Goal: Information Seeking & Learning: Find specific page/section

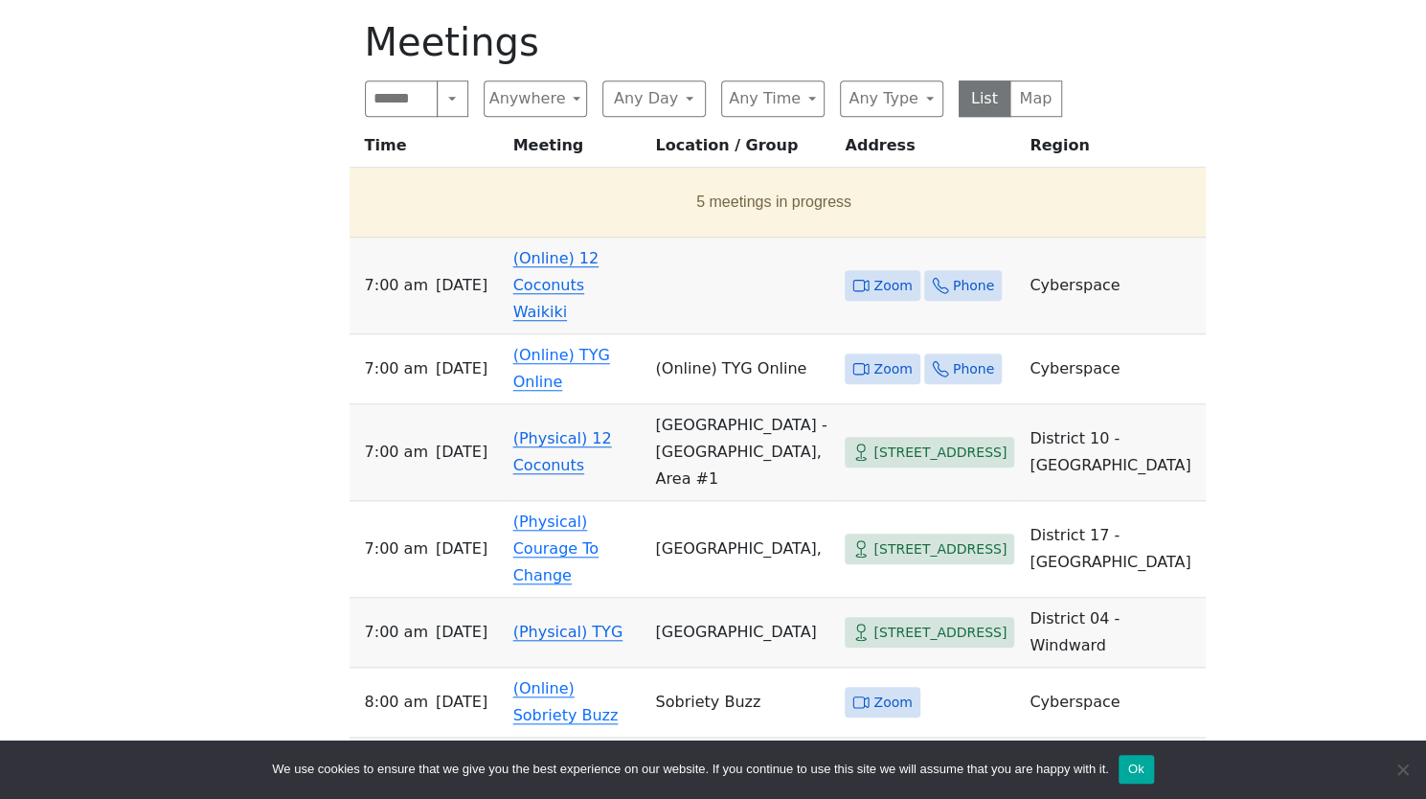
scroll to position [744, 0]
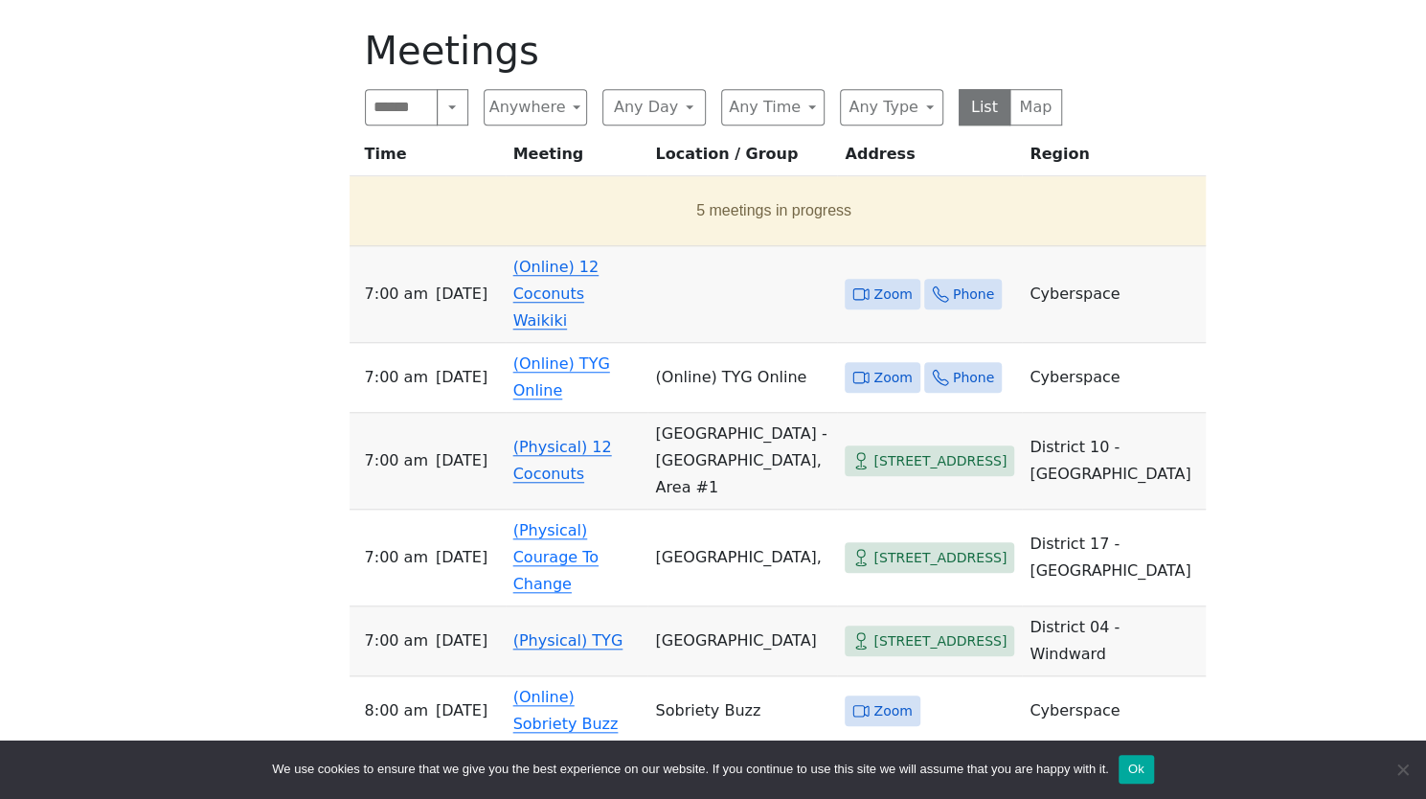
click at [860, 279] on span "Zoom" at bounding box center [882, 295] width 75 height 32
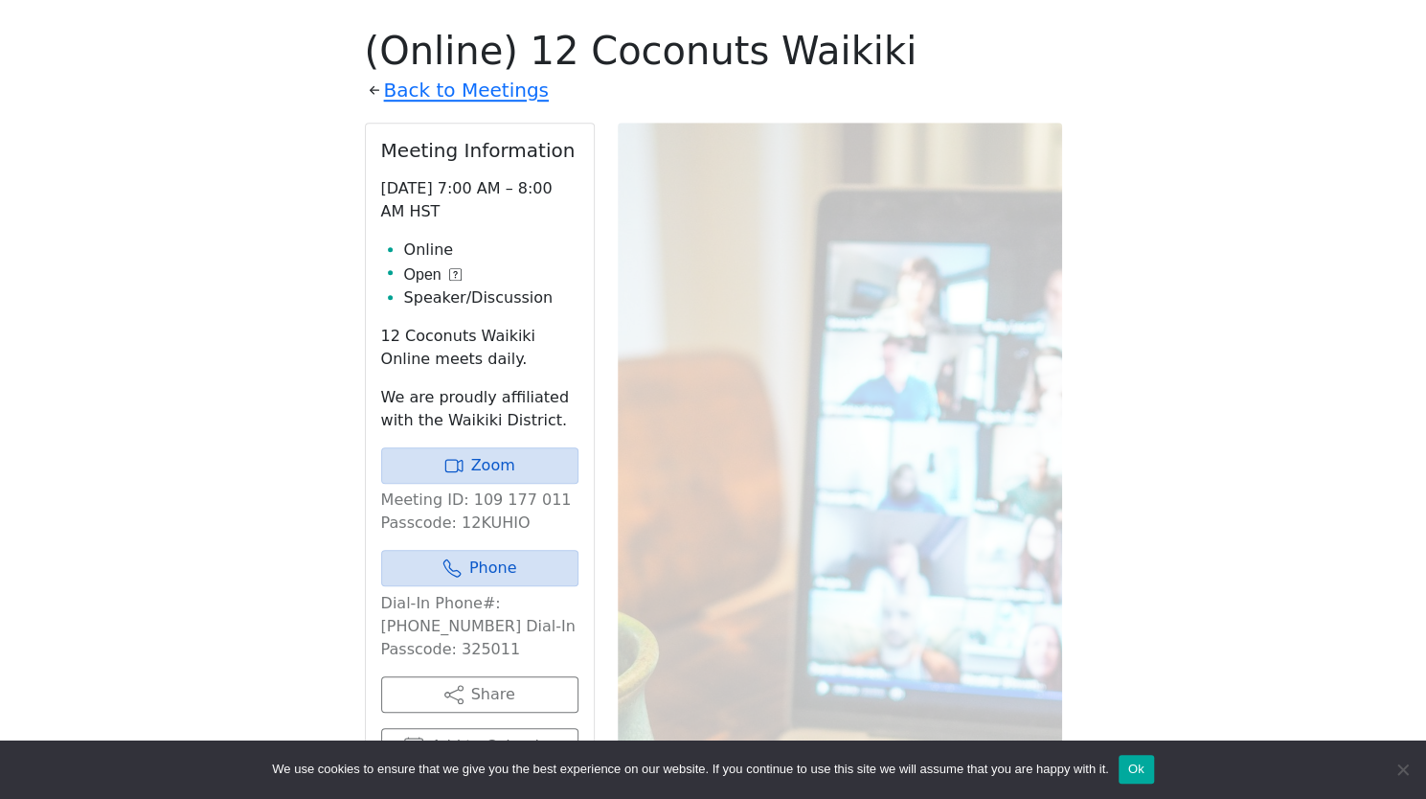
scroll to position [756, 0]
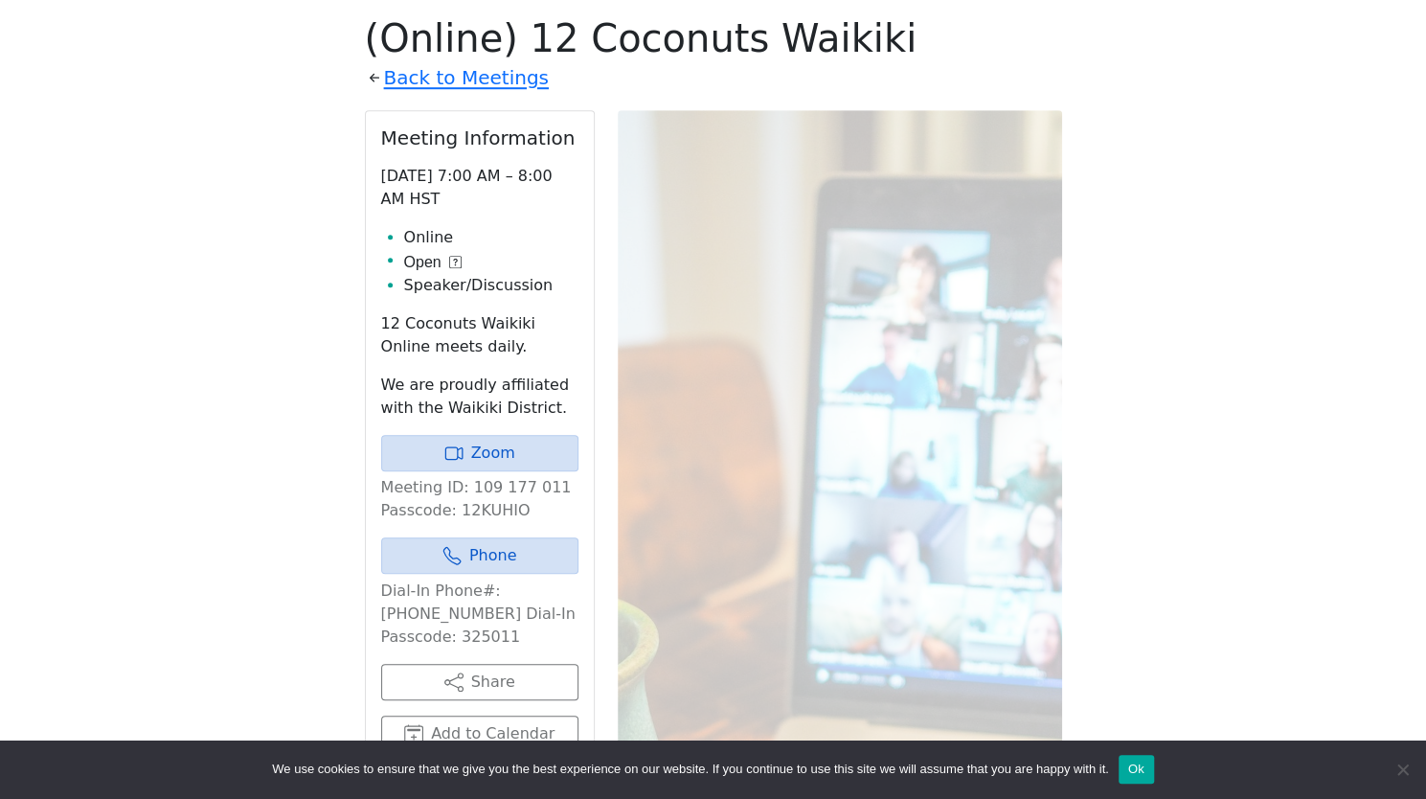
scroll to position [744, 0]
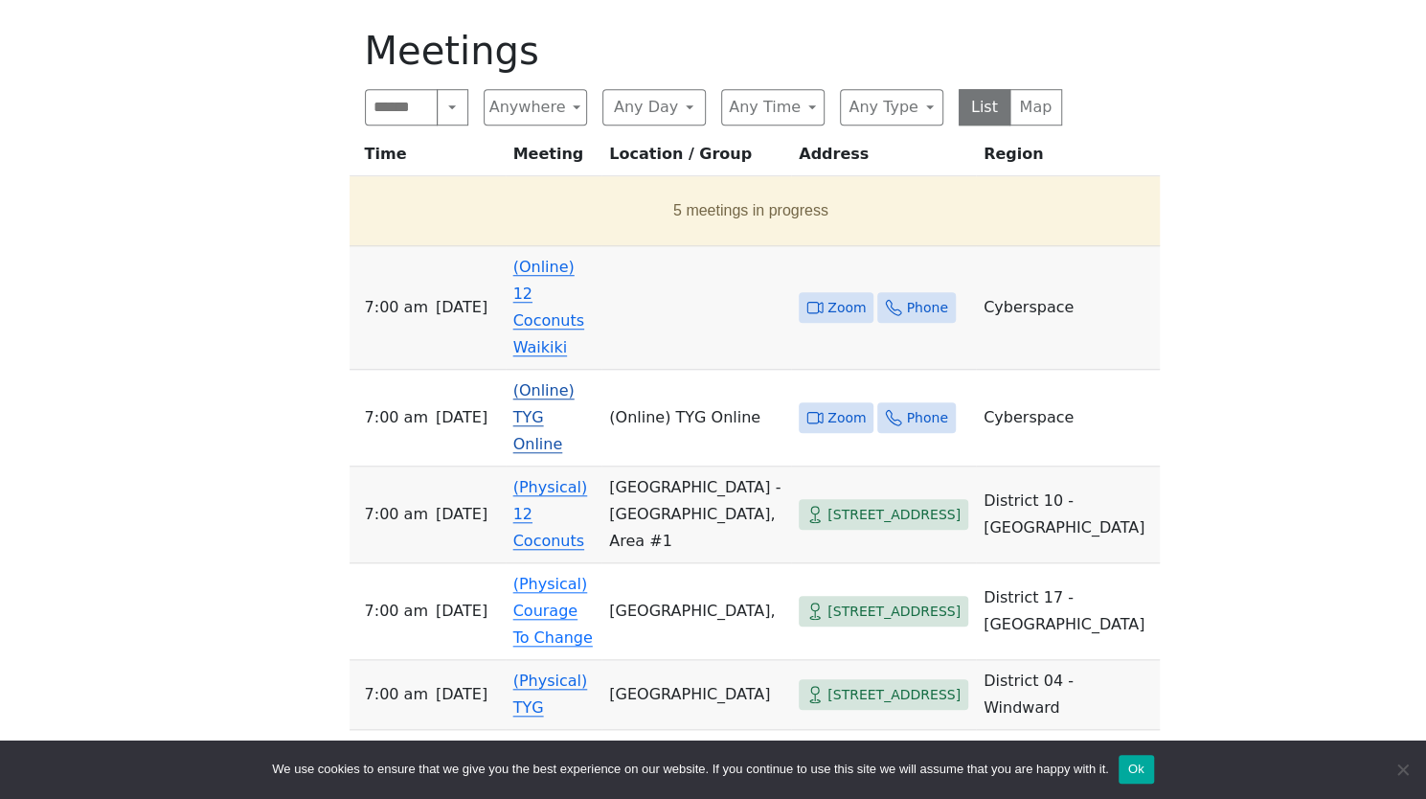
click at [806, 409] on icon at bounding box center [814, 417] width 17 height 17
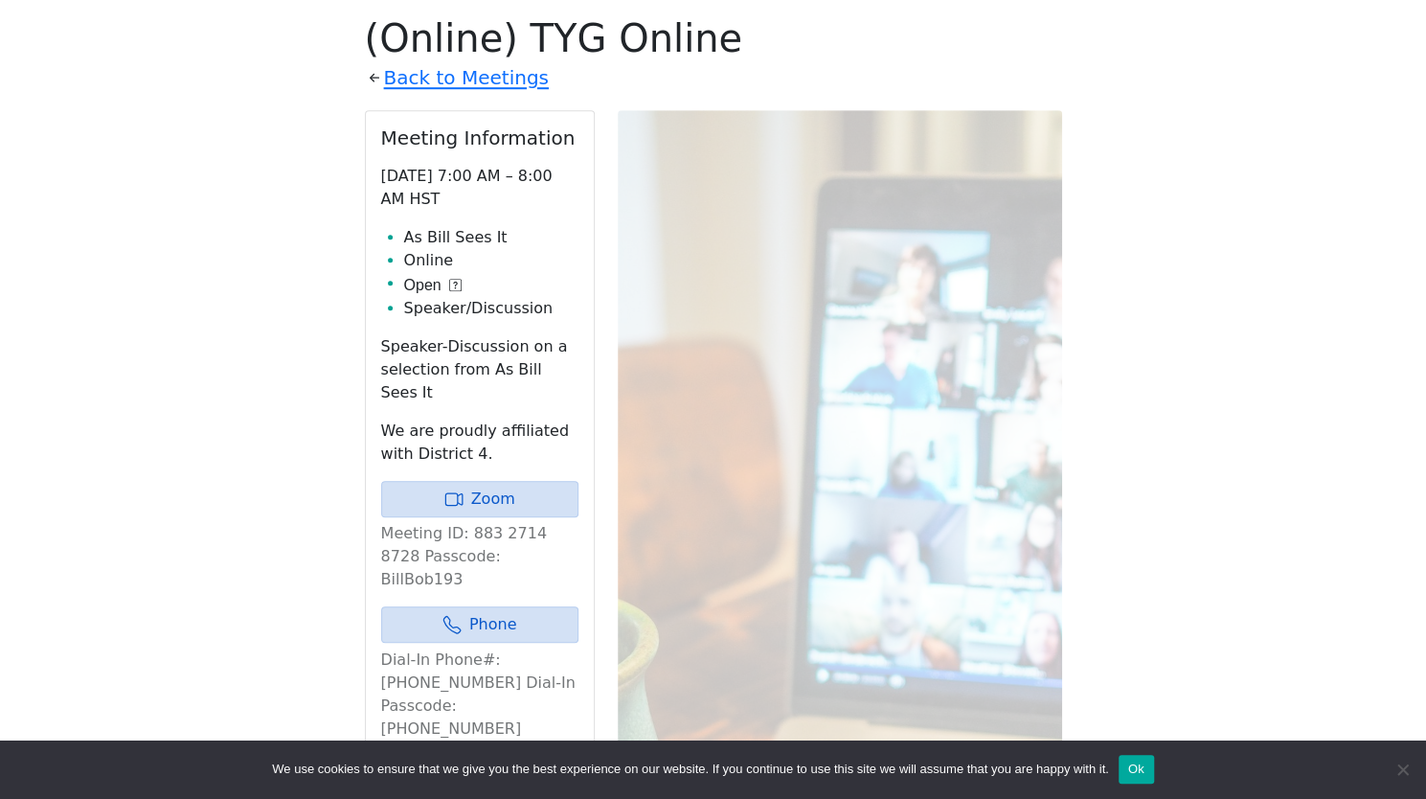
scroll to position [744, 0]
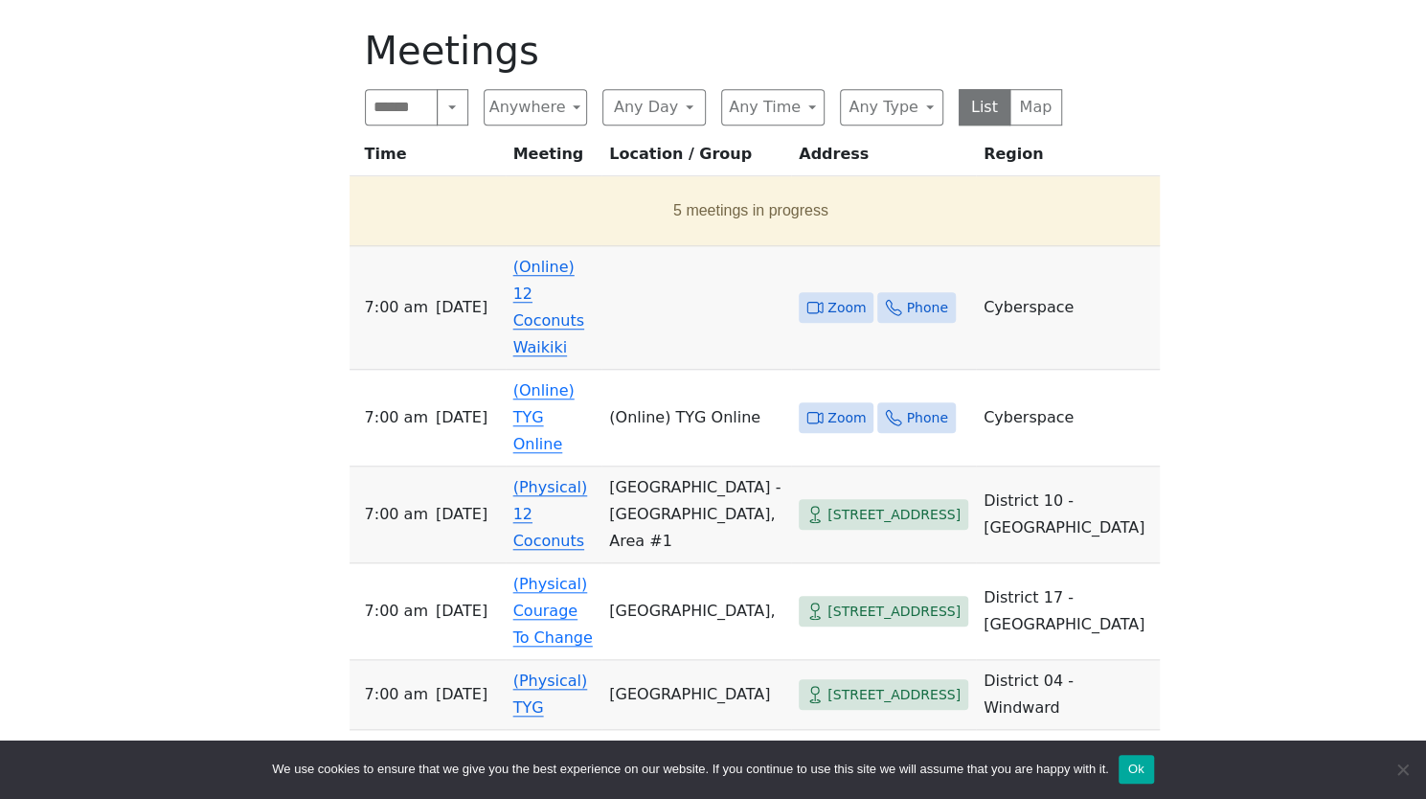
click at [73, 254] on div "Freedom from Bondage (was Sundays, noon, [GEOGRAPHIC_DATA]) has been cancelled …" at bounding box center [712, 531] width 1283 height 1464
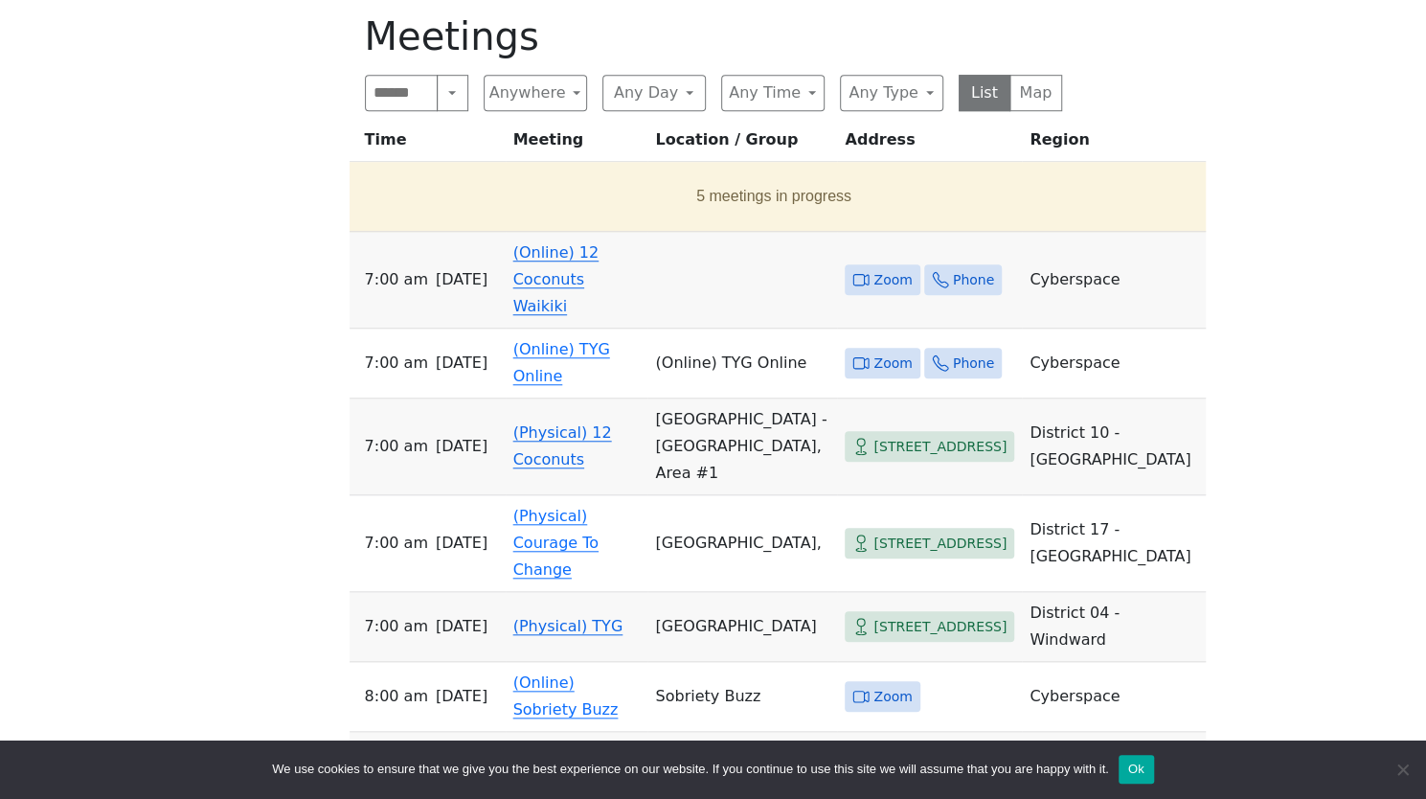
scroll to position [706, 0]
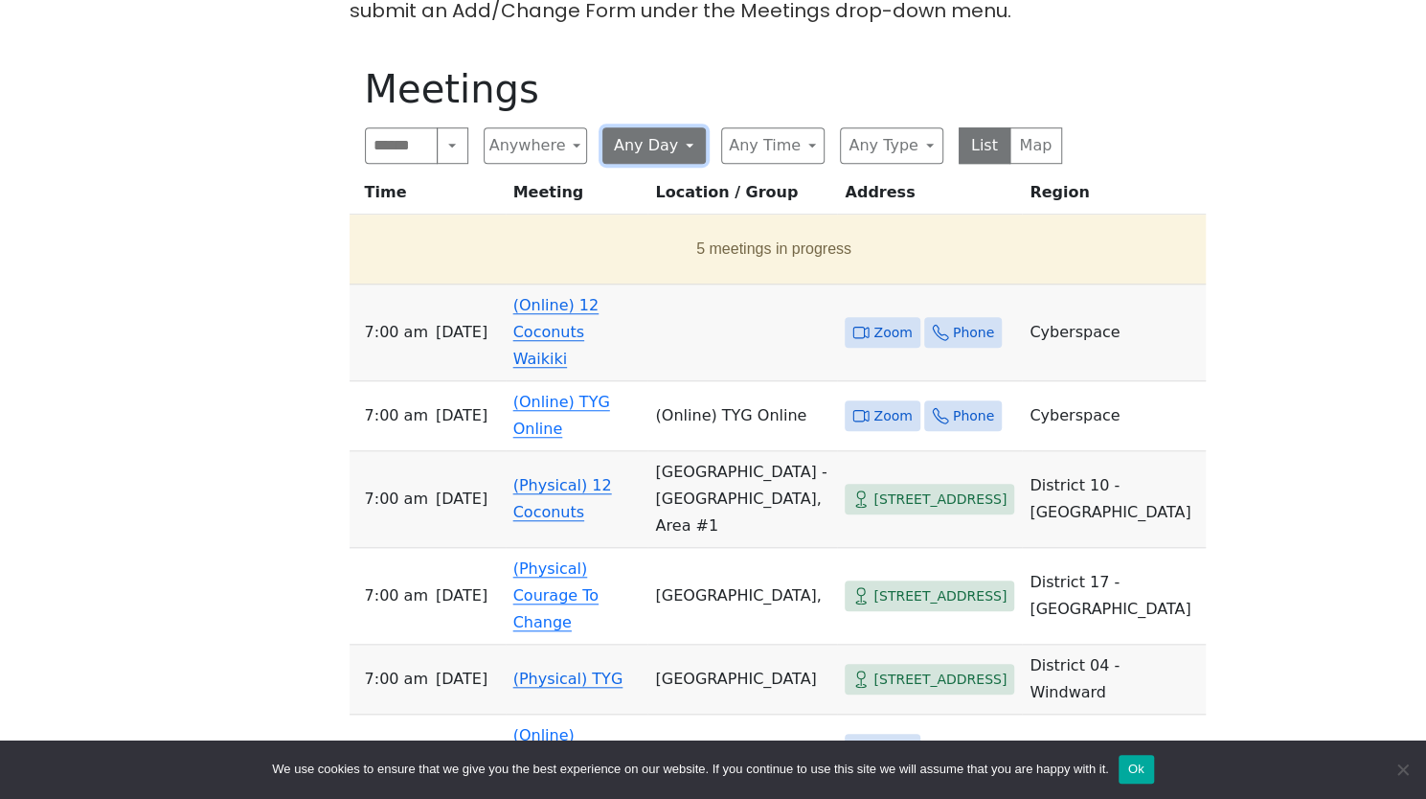
click at [639, 152] on button "Any Day" at bounding box center [653, 145] width 103 height 36
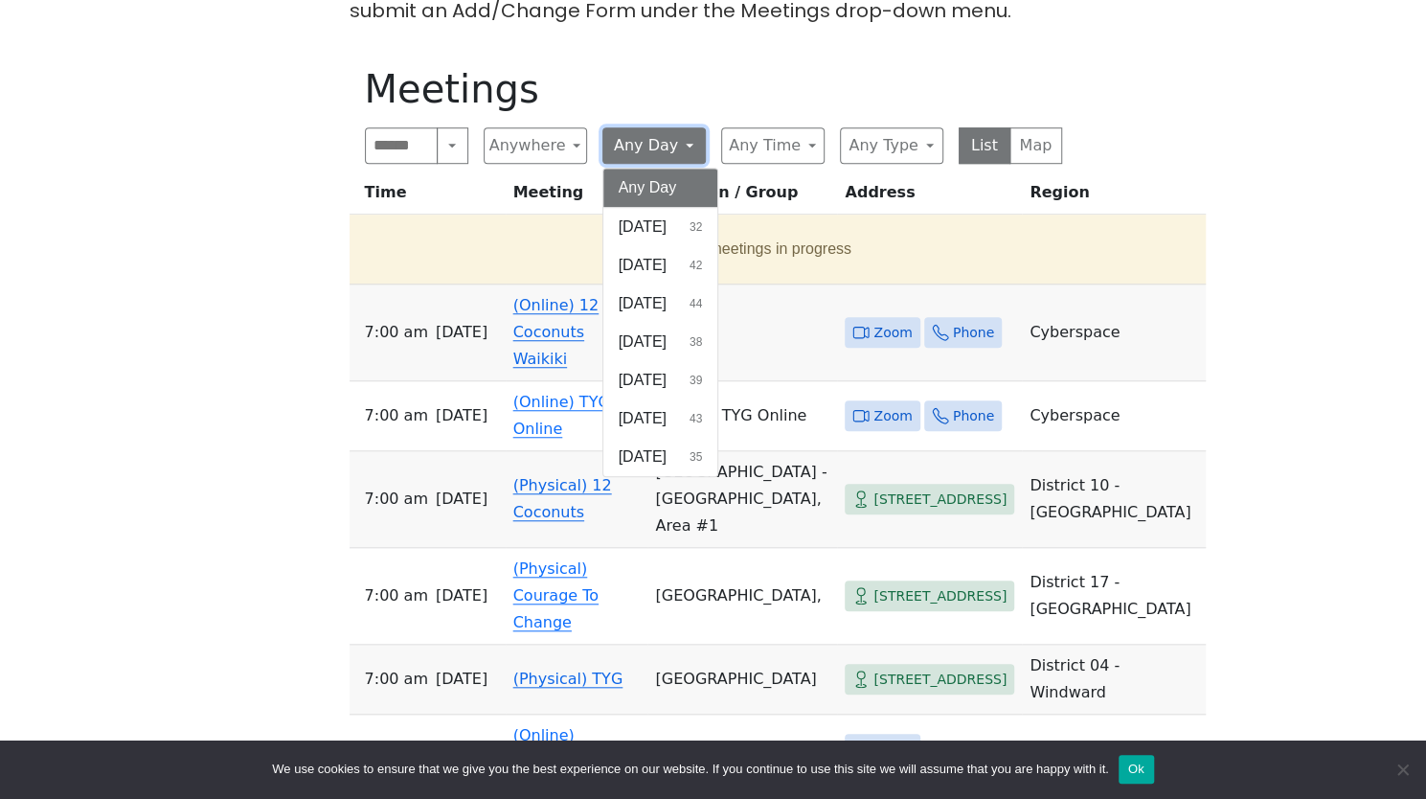
click at [638, 147] on button "Any Day" at bounding box center [653, 145] width 103 height 36
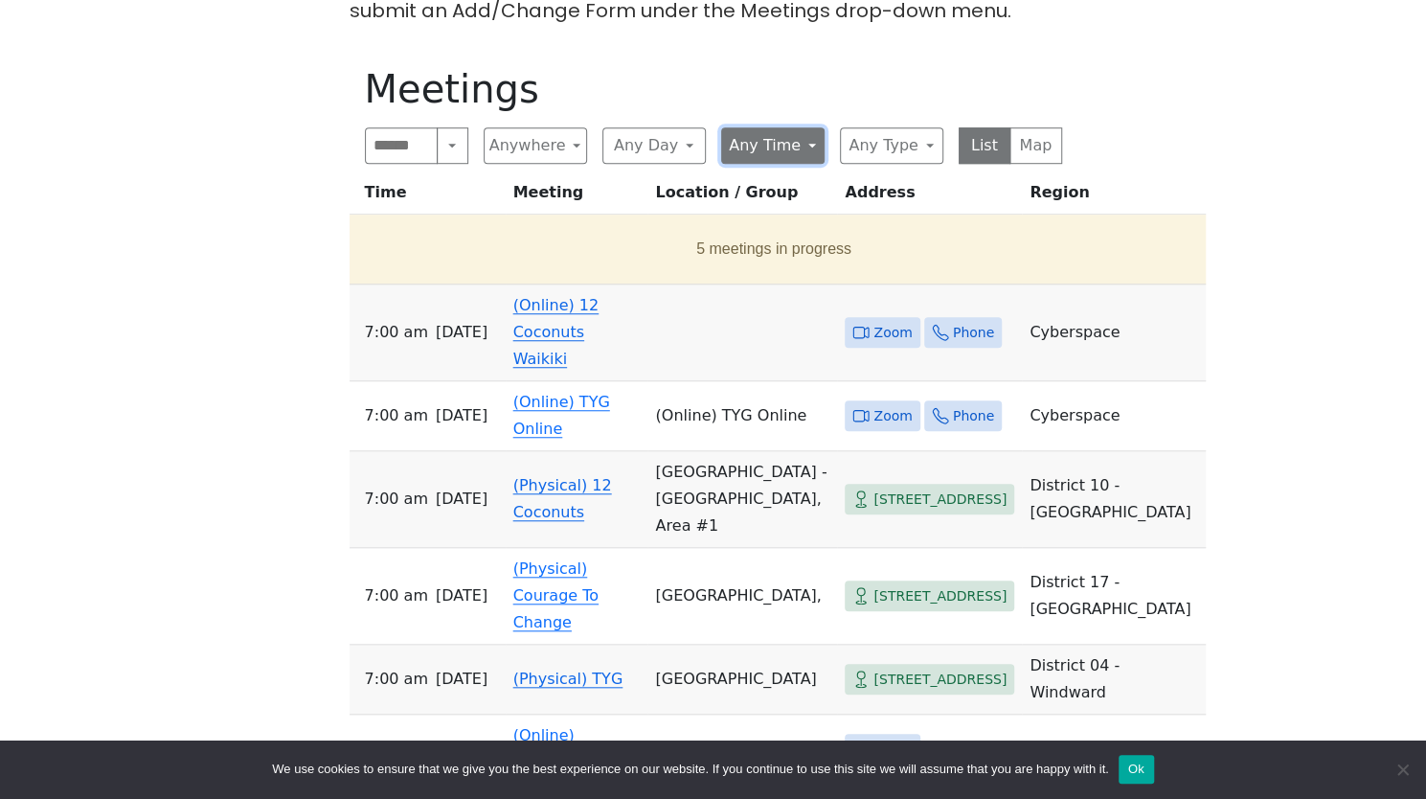
click at [785, 141] on button "Any Time" at bounding box center [772, 145] width 103 height 36
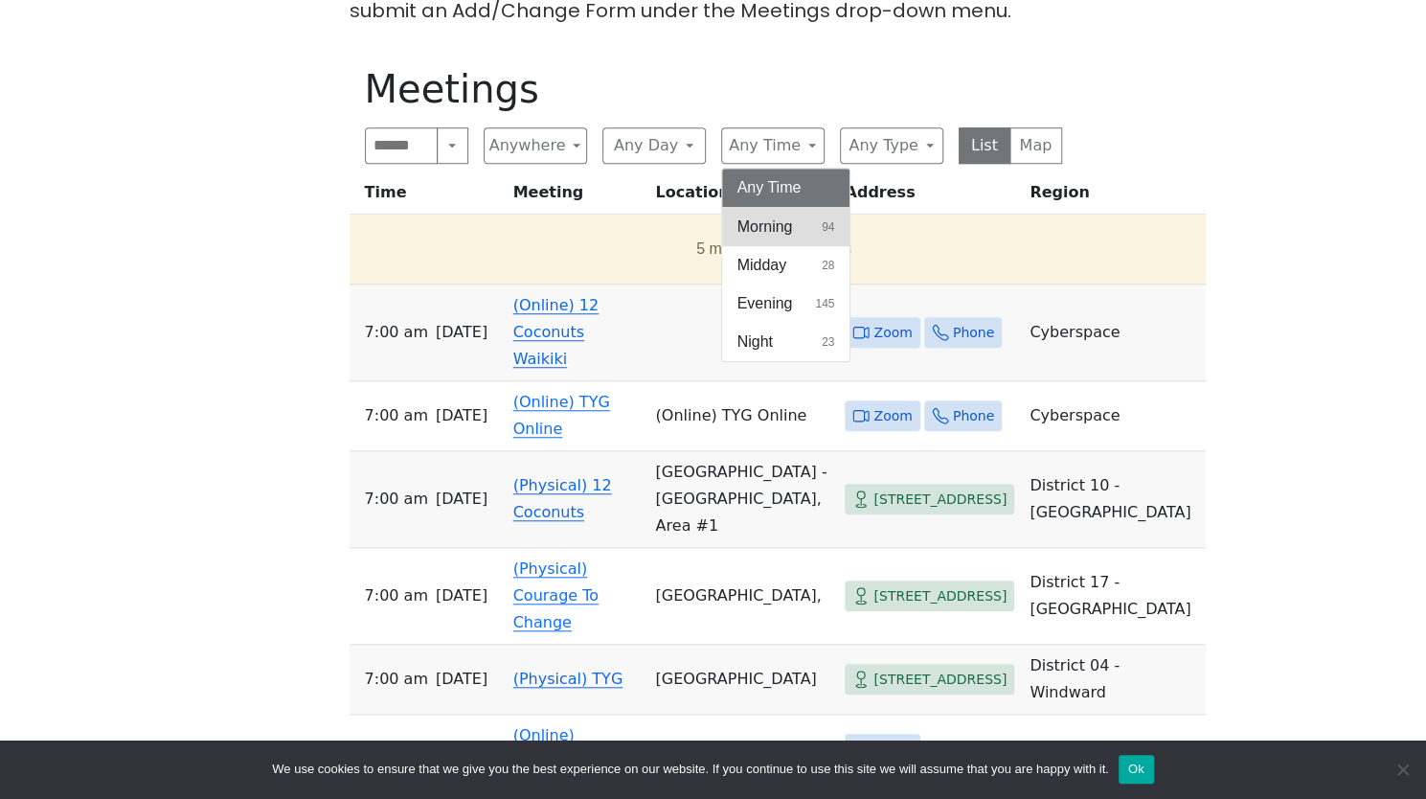
click at [758, 215] on span "Morning" at bounding box center [765, 226] width 56 height 23
